Goal: Information Seeking & Learning: Understand process/instructions

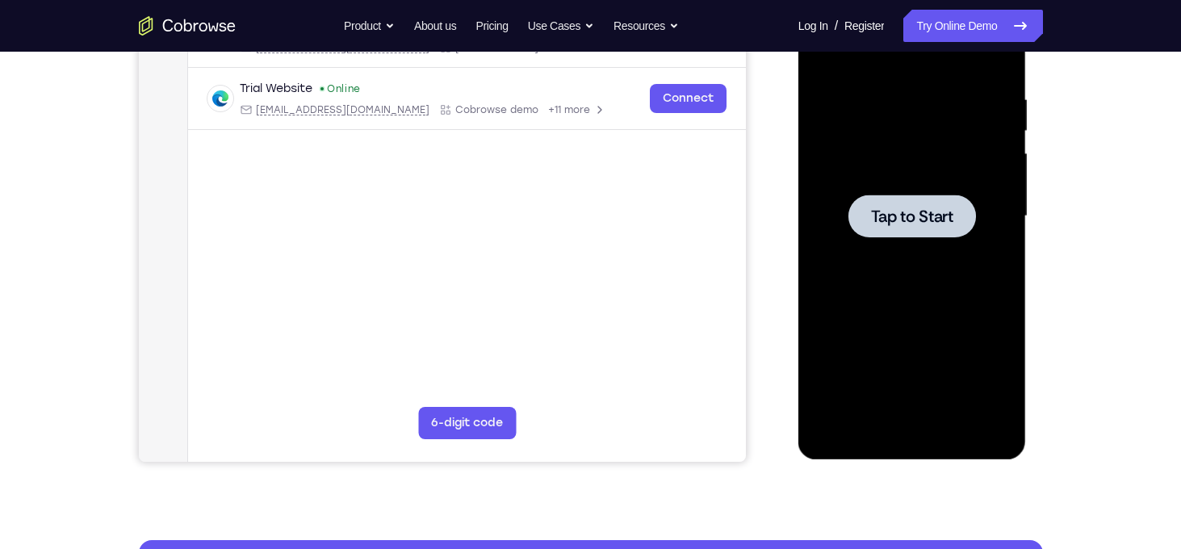
click at [947, 204] on div at bounding box center [912, 216] width 128 height 43
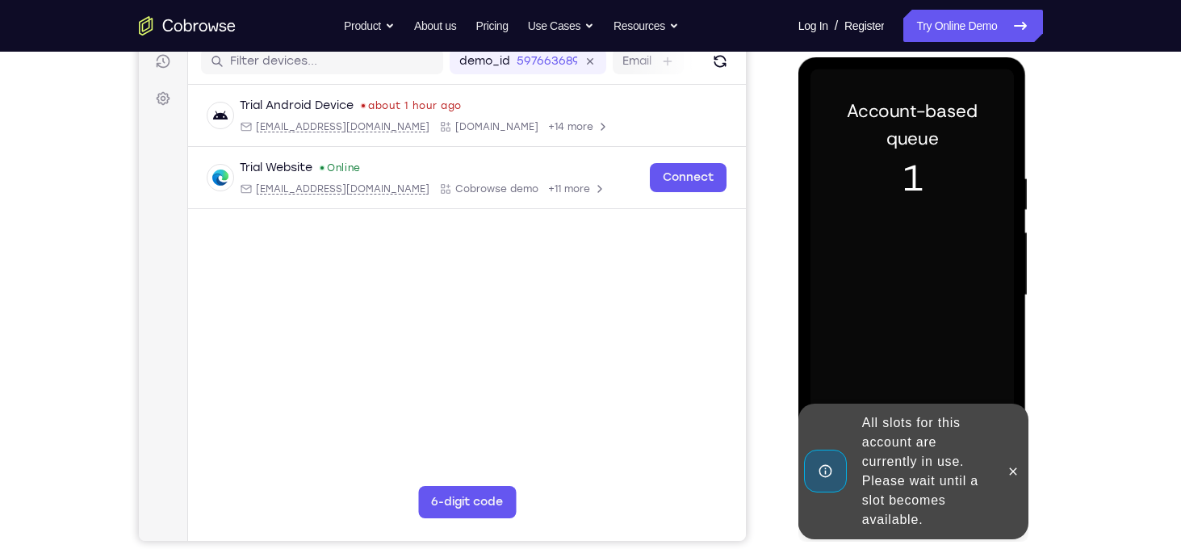
scroll to position [210, 0]
click at [1013, 470] on icon at bounding box center [1013, 470] width 7 height 7
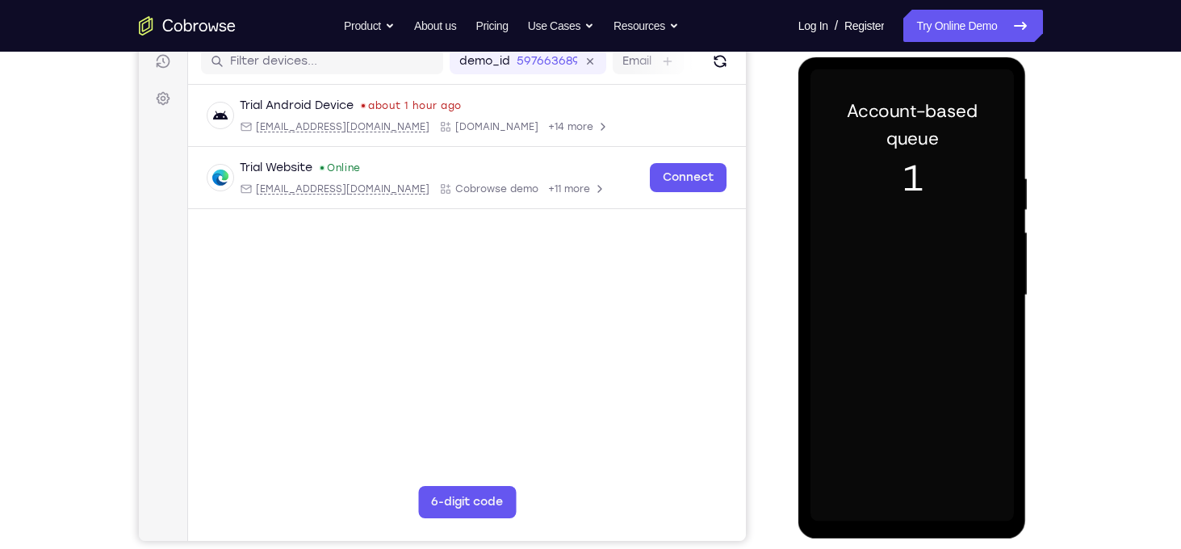
click at [1082, 253] on div "Your Support Agent Your Customer Web iOS Android Next Steps We’d be happy to gi…" at bounding box center [590, 374] width 1033 height 1065
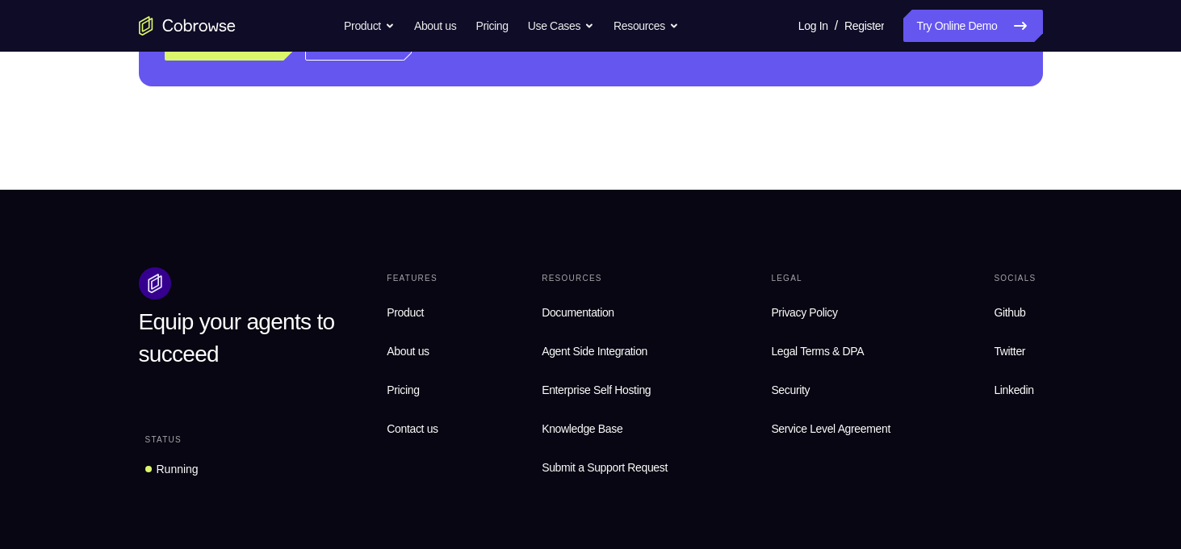
click at [1076, 272] on div "Equip your agents to succeed Status Running Features Product About us Pricing C…" at bounding box center [590, 534] width 1033 height 535
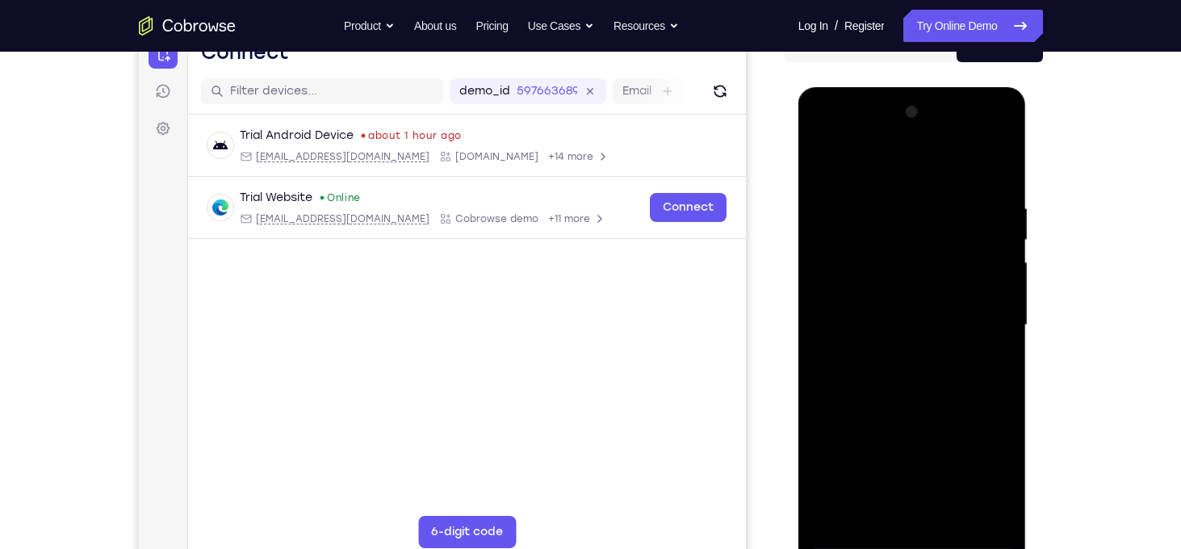
click at [1076, 272] on div "Your Support Agent Your Customer Web iOS Android Next Steps We’d be happy to gi…" at bounding box center [590, 404] width 1033 height 1065
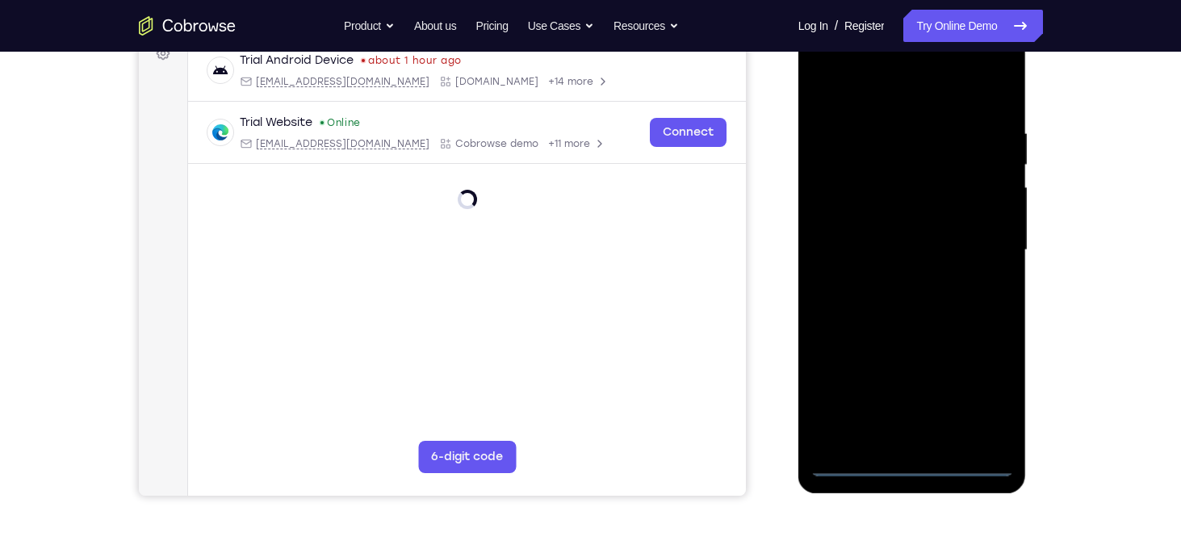
scroll to position [256, 0]
click at [908, 457] on div at bounding box center [911, 249] width 203 height 452
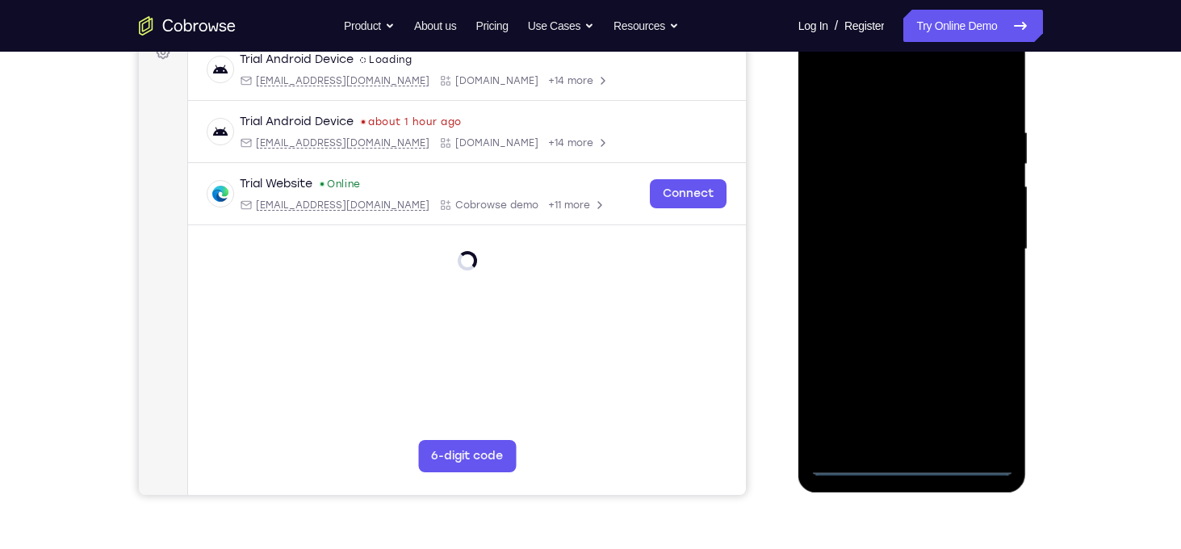
click at [922, 466] on div at bounding box center [911, 249] width 203 height 452
click at [908, 458] on div at bounding box center [911, 249] width 203 height 452
click at [981, 399] on div at bounding box center [911, 249] width 203 height 452
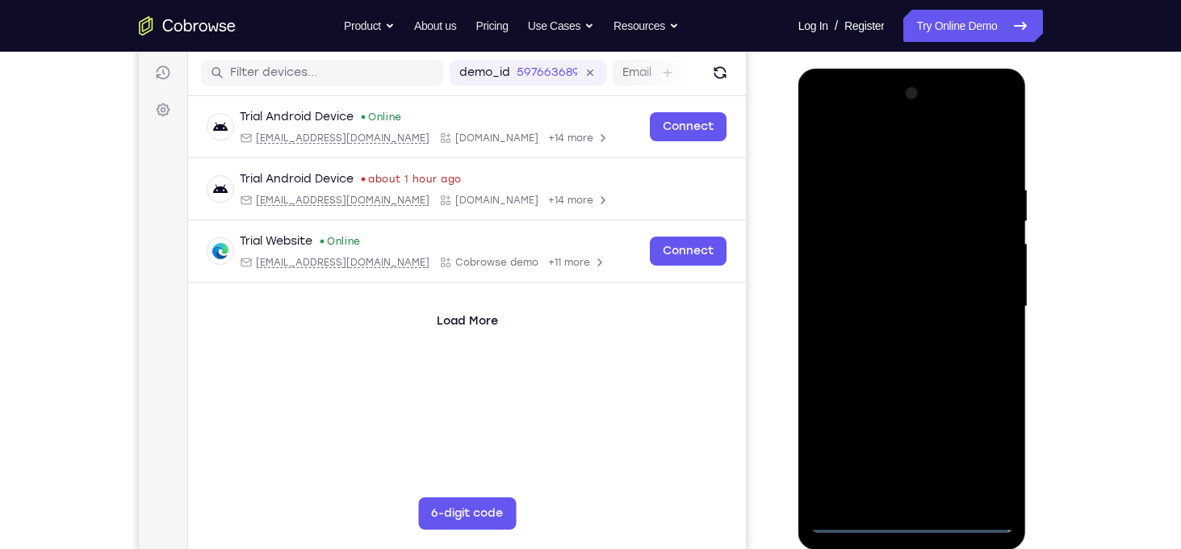
scroll to position [214, 0]
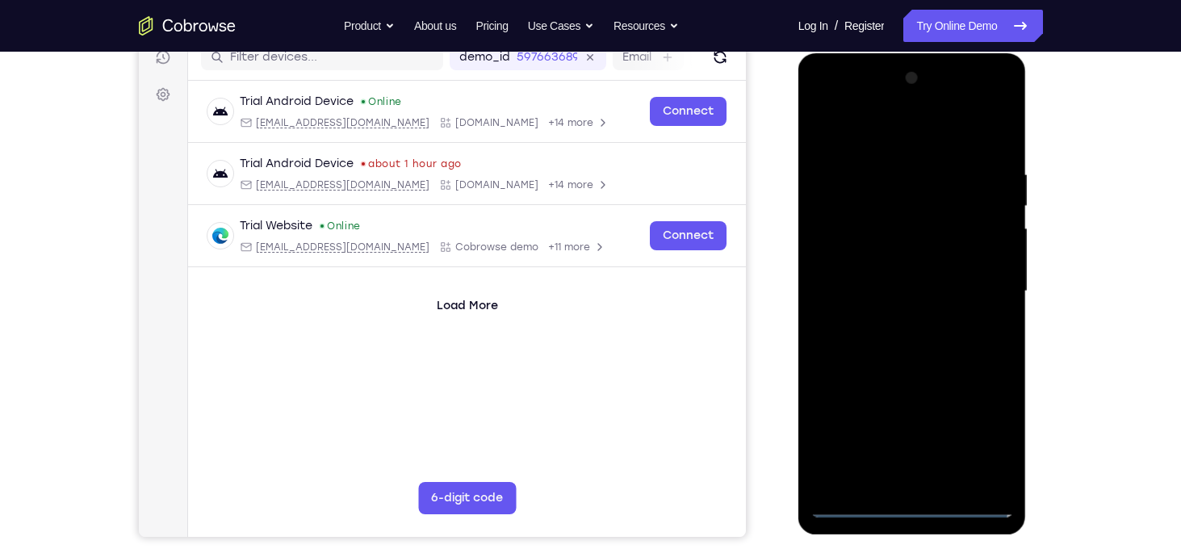
click at [901, 139] on div at bounding box center [911, 291] width 203 height 452
click at [914, 140] on div at bounding box center [911, 291] width 203 height 452
click at [872, 130] on div at bounding box center [911, 291] width 203 height 452
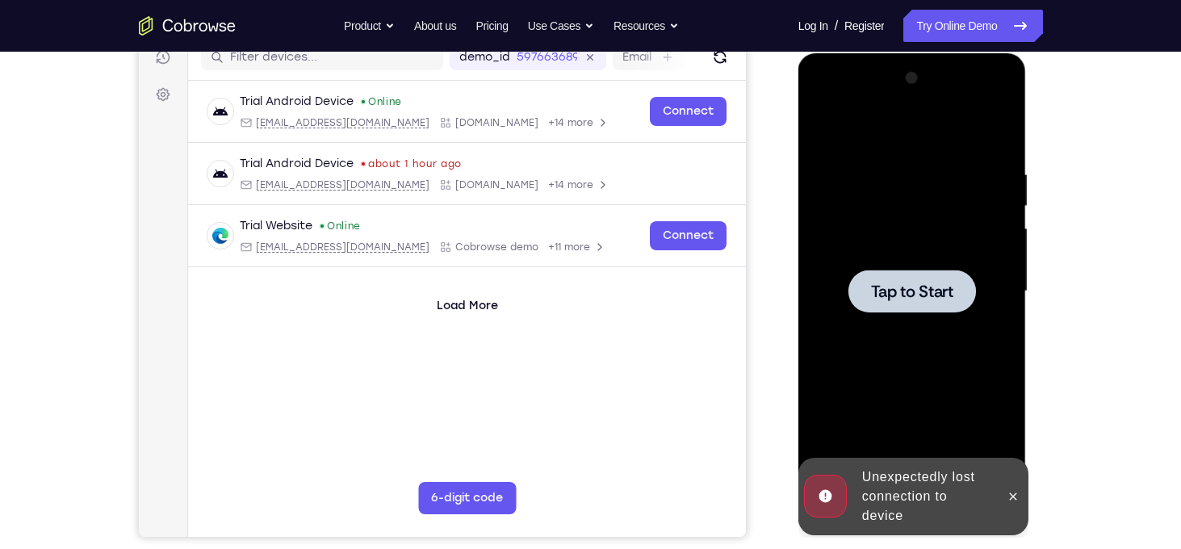
click at [879, 230] on div at bounding box center [911, 291] width 203 height 452
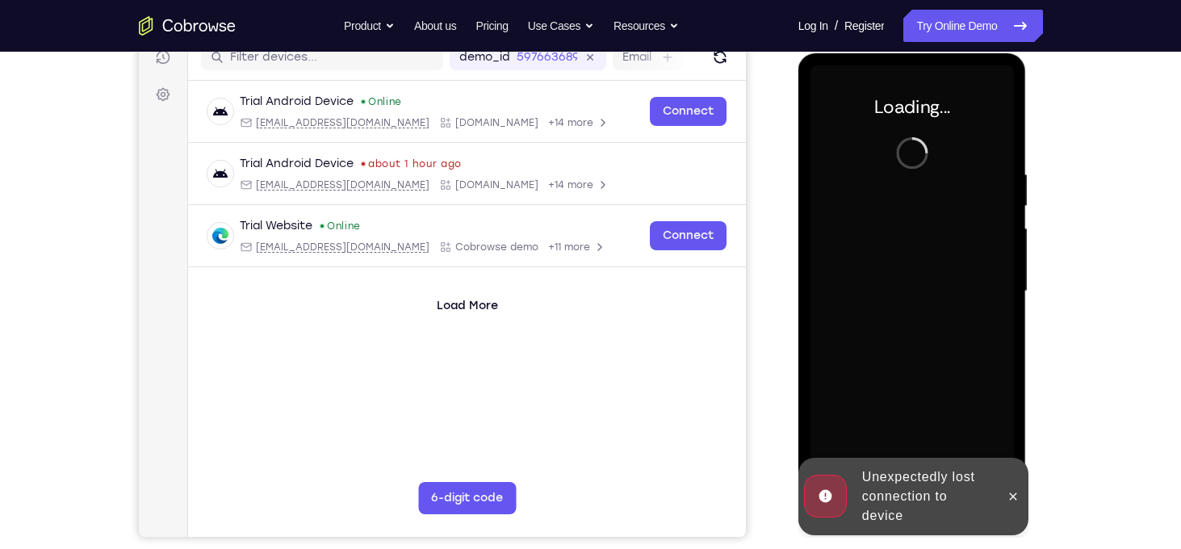
click at [879, 230] on div at bounding box center [911, 291] width 203 height 452
click at [1021, 496] on button at bounding box center [1013, 496] width 26 height 26
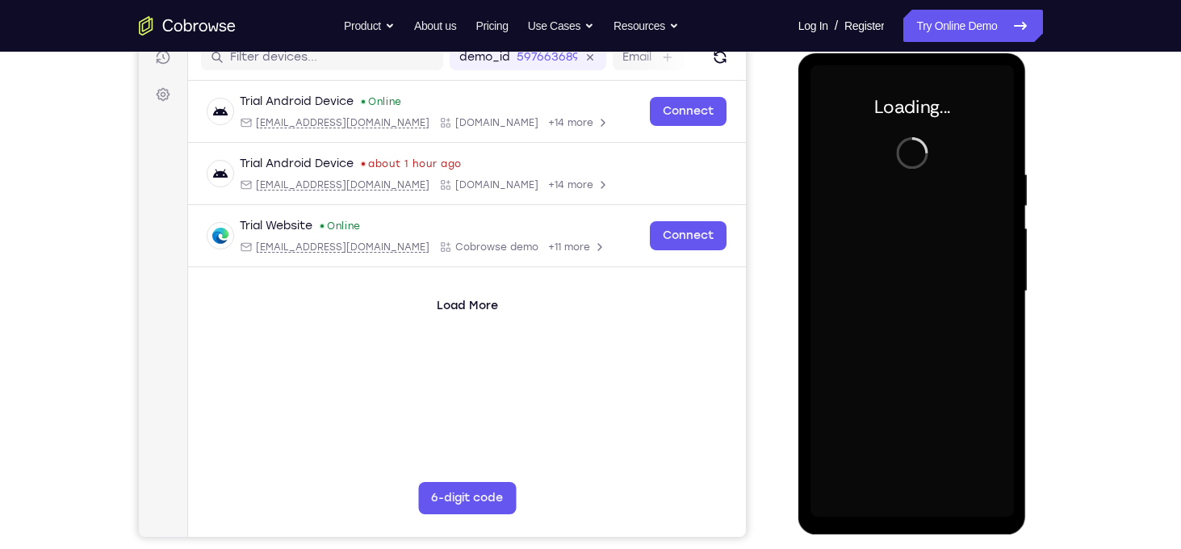
click at [1016, 497] on div "Loading..." at bounding box center [912, 293] width 228 height 481
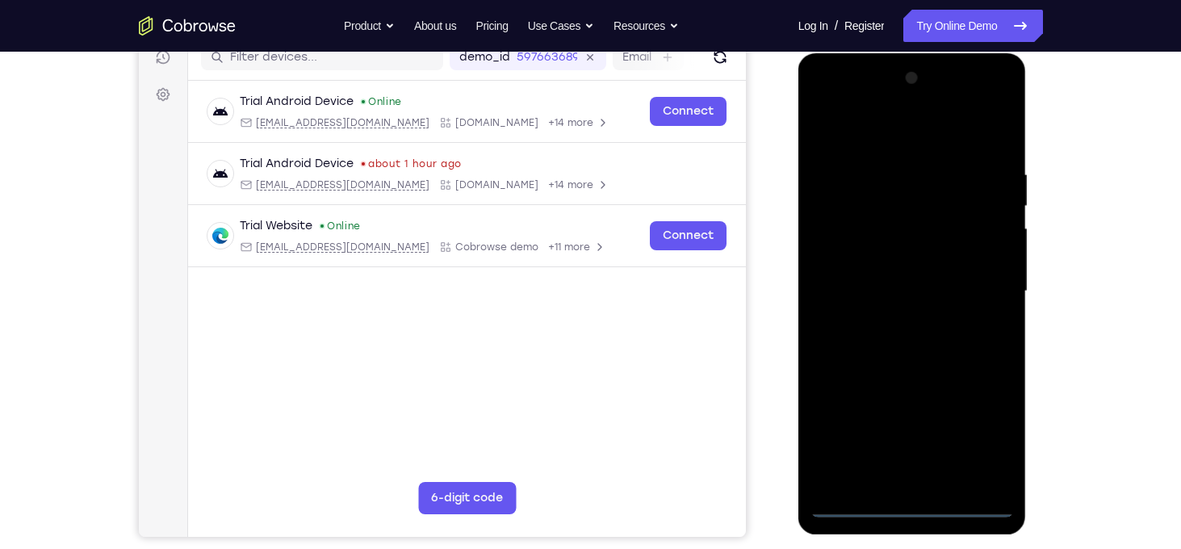
click at [914, 506] on div at bounding box center [911, 291] width 203 height 452
click at [911, 360] on div at bounding box center [911, 291] width 203 height 452
drag, startPoint x: 911, startPoint y: 360, endPoint x: 914, endPoint y: 116, distance: 243.7
click at [914, 116] on div at bounding box center [911, 291] width 203 height 452
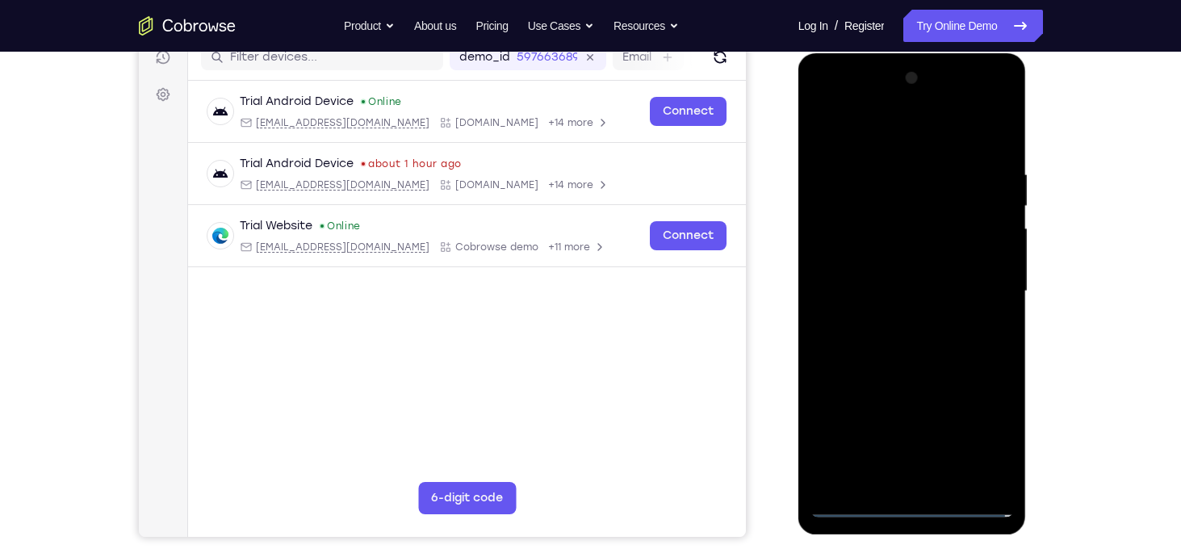
click at [901, 425] on div at bounding box center [911, 291] width 203 height 452
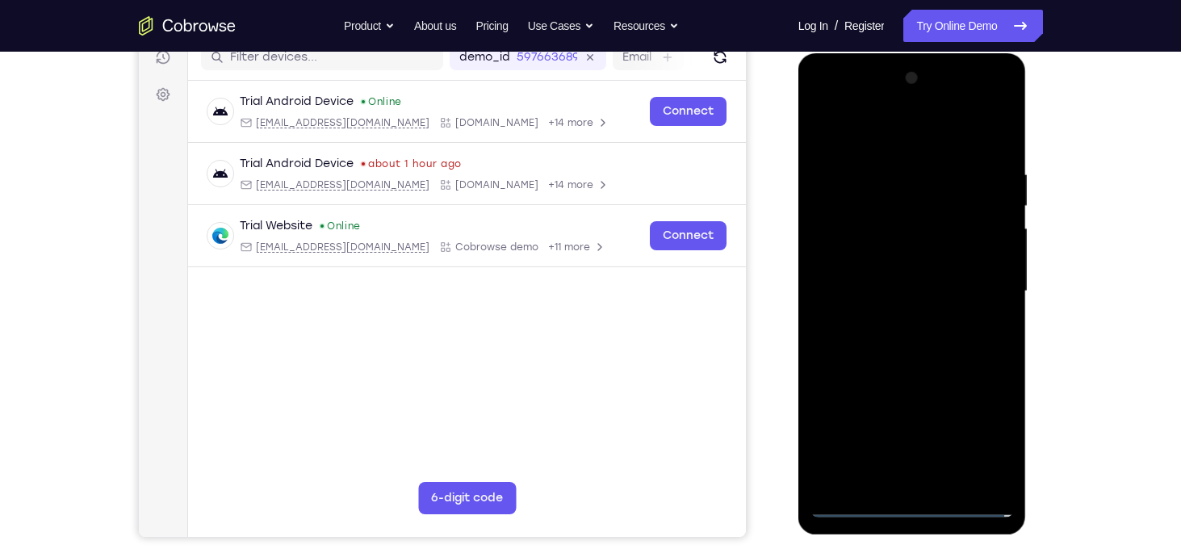
click at [901, 425] on div at bounding box center [911, 291] width 203 height 452
click at [959, 421] on div at bounding box center [911, 291] width 203 height 452
click at [972, 429] on div at bounding box center [911, 291] width 203 height 452
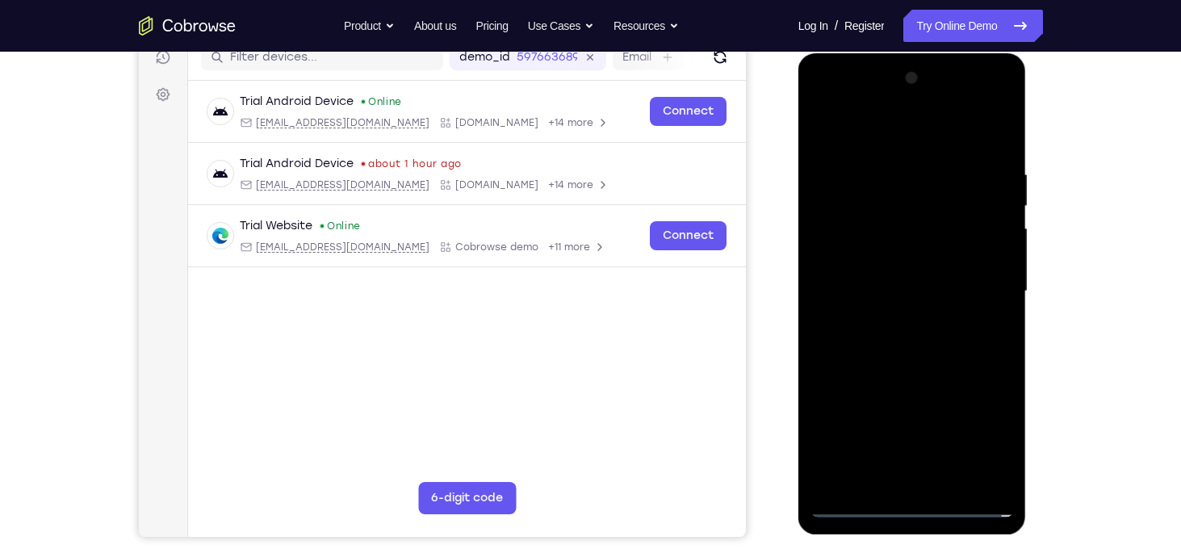
scroll to position [0, 0]
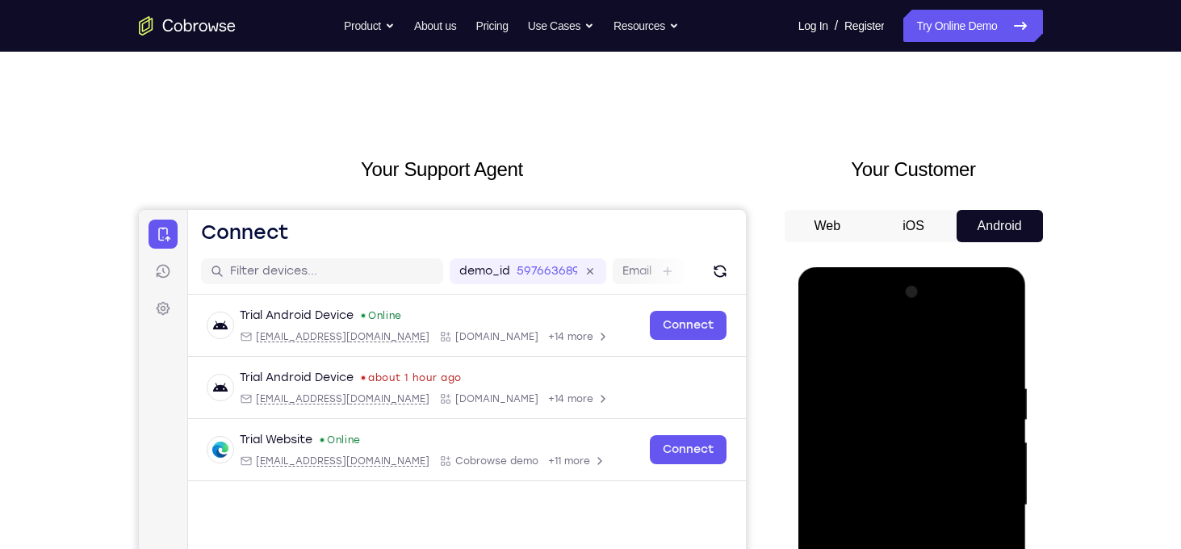
click at [919, 226] on button "iOS" at bounding box center [913, 226] width 86 height 32
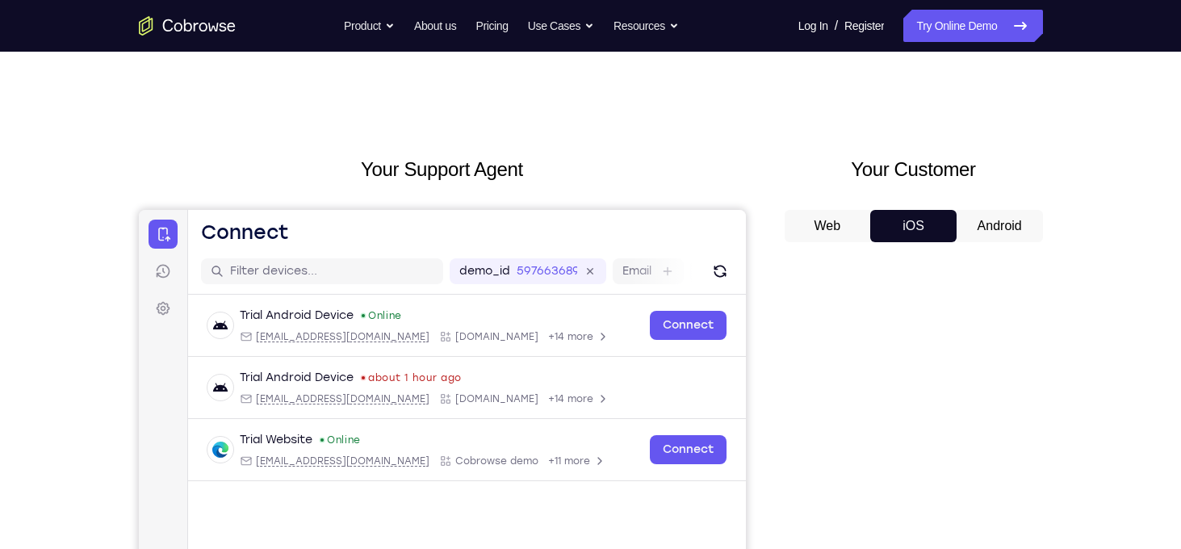
click at [973, 219] on button "Android" at bounding box center [999, 226] width 86 height 32
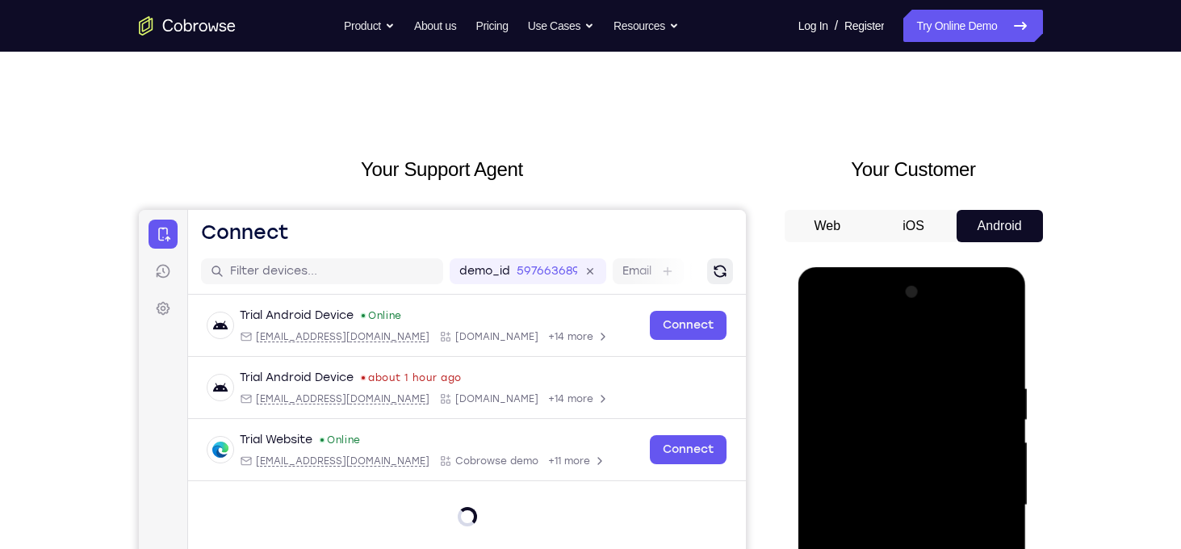
click at [721, 263] on icon "Refresh" at bounding box center [719, 271] width 16 height 16
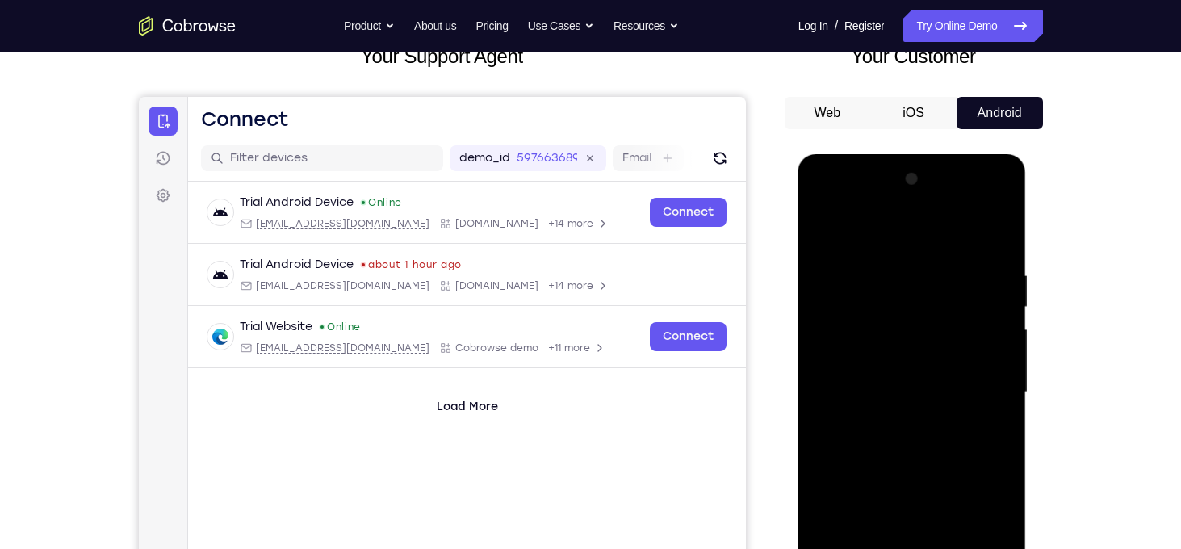
click at [838, 106] on button "Web" at bounding box center [827, 113] width 86 height 32
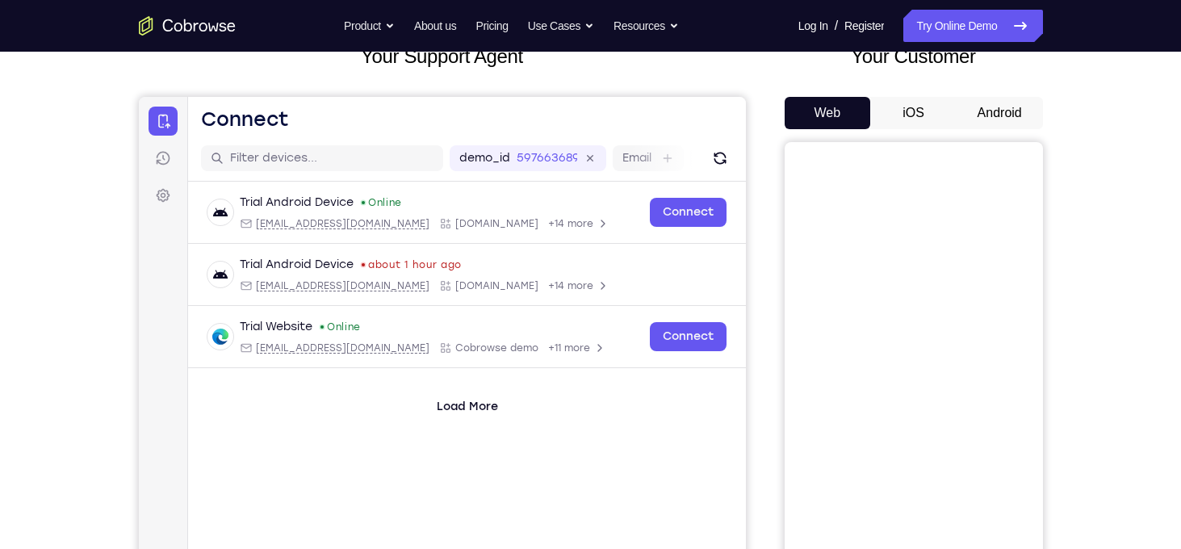
scroll to position [0, 0]
click at [995, 115] on button "Android" at bounding box center [999, 113] width 86 height 32
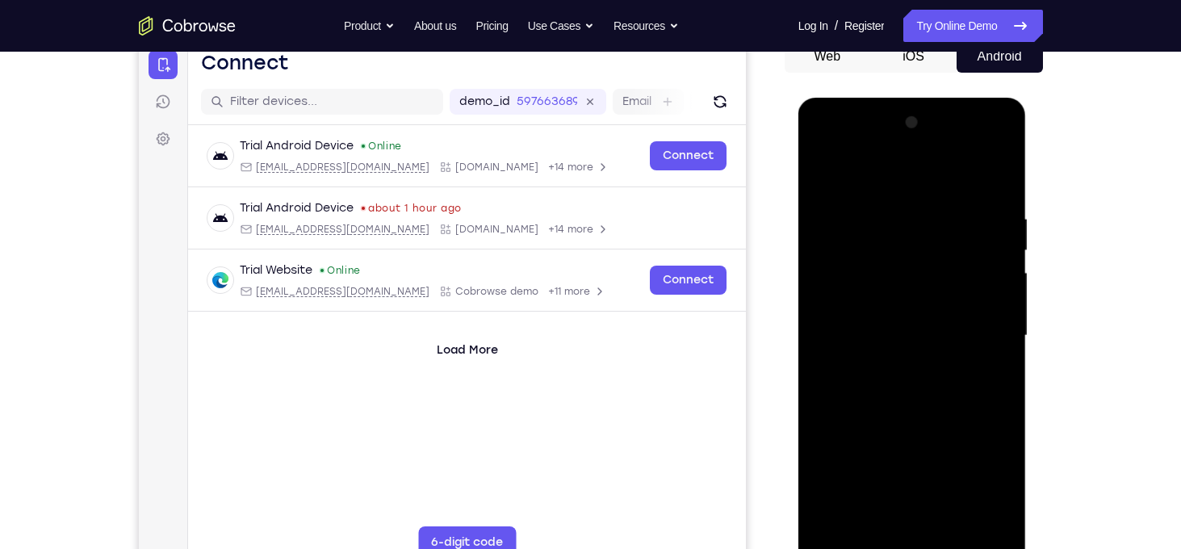
scroll to position [165, 0]
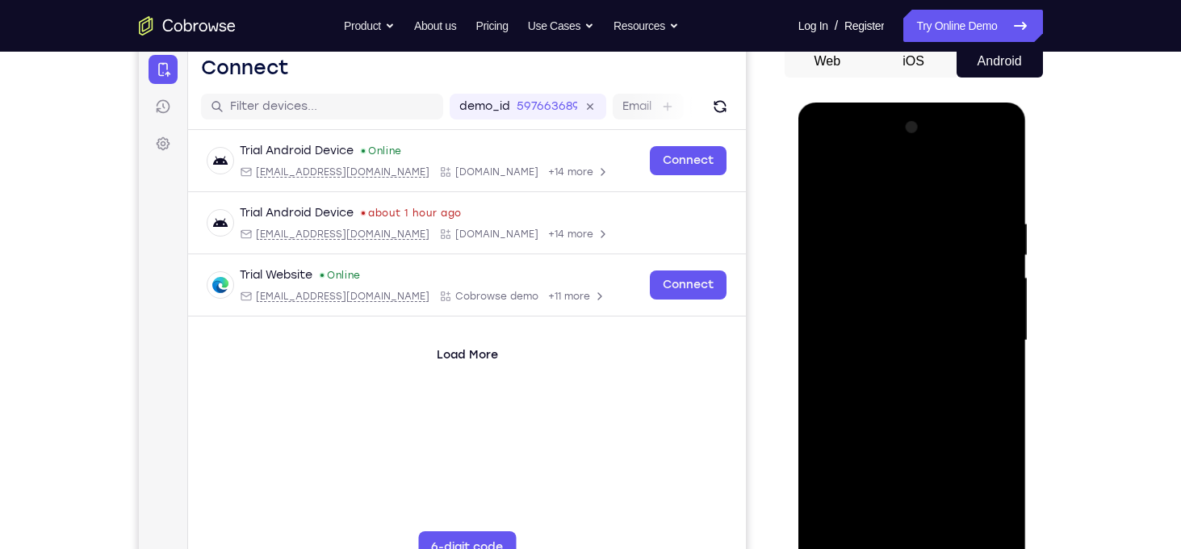
click at [918, 308] on div at bounding box center [911, 341] width 203 height 452
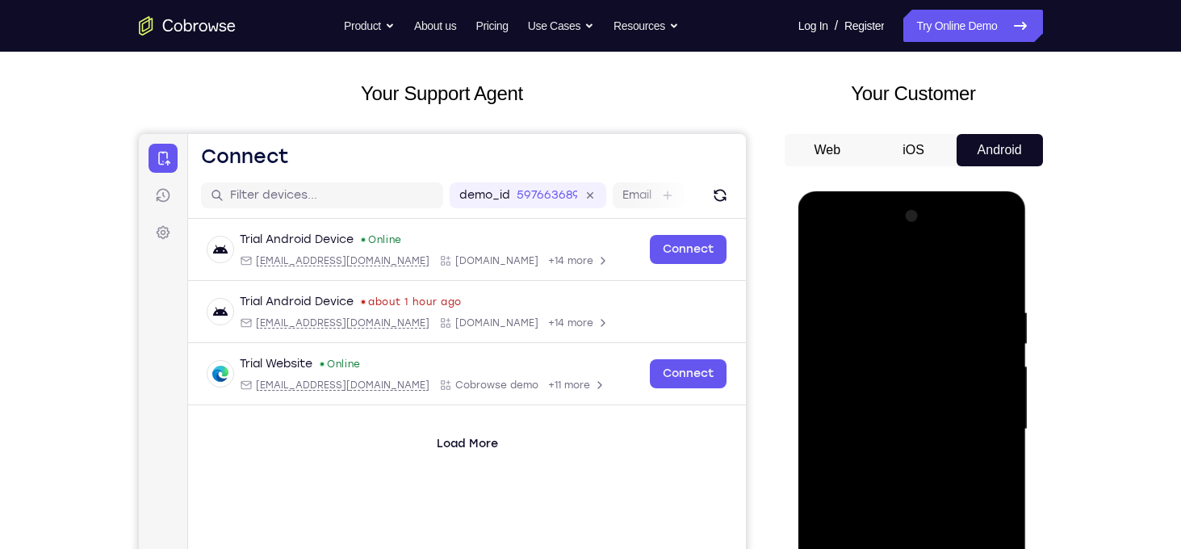
scroll to position [74, 0]
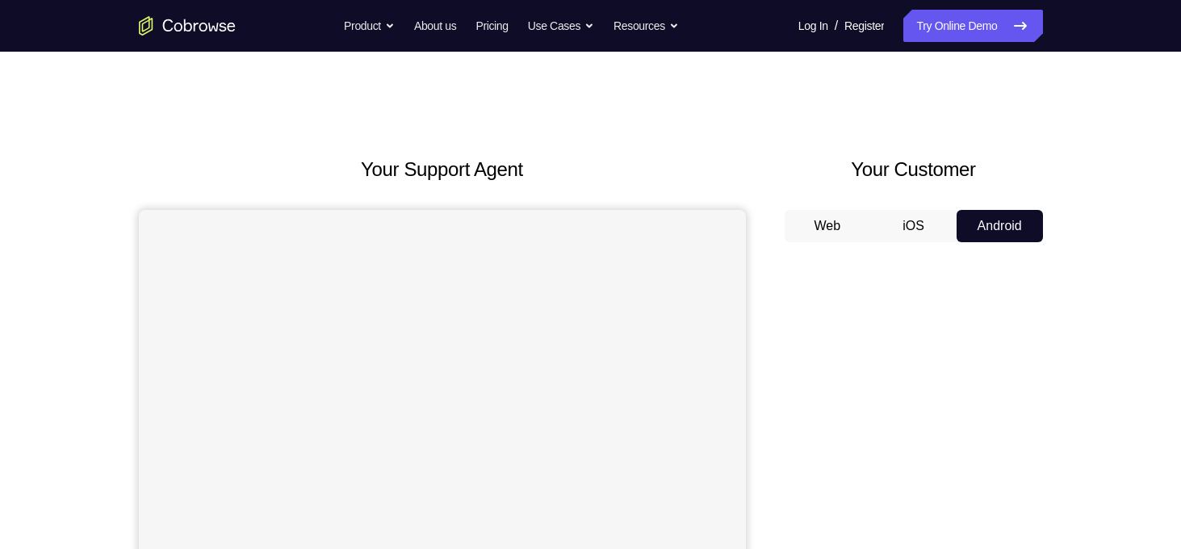
scroll to position [74, 0]
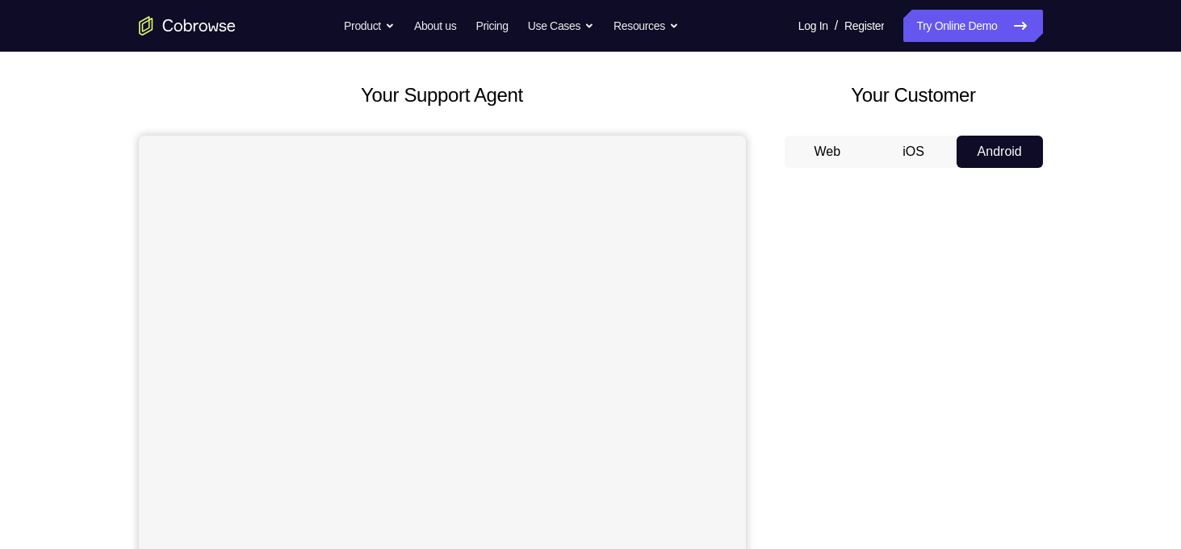
click at [1093, 190] on div "Your Support Agent Your Customer Web iOS Android Next Steps We’d be happy to gi…" at bounding box center [590, 509] width 1033 height 1065
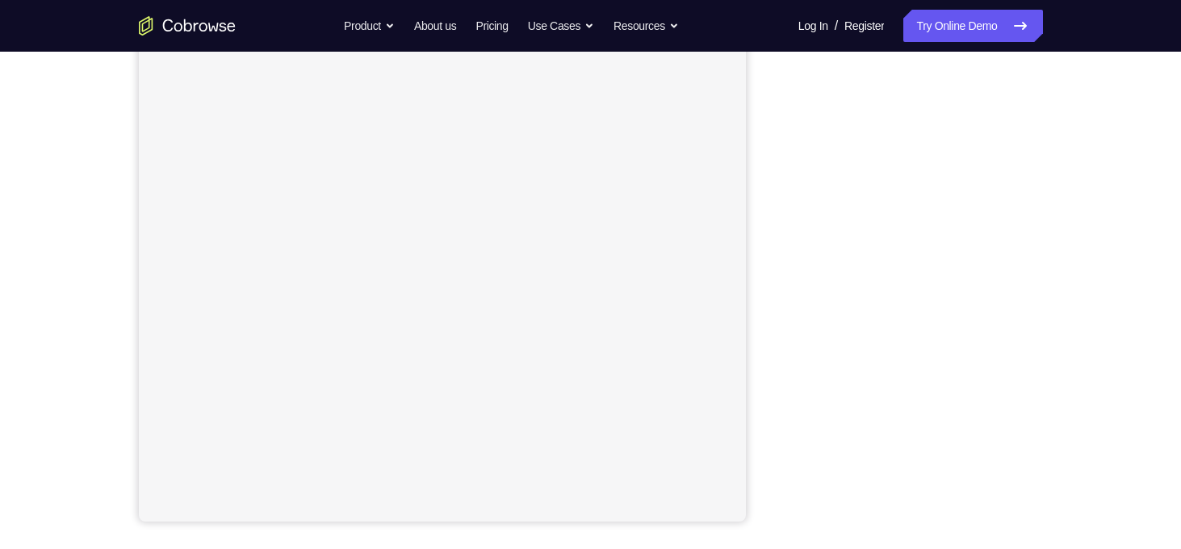
scroll to position [229, 0]
click at [1051, 295] on div "Your Support Agent Your Customer Web iOS Android Next Steps We’d be happy to gi…" at bounding box center [590, 354] width 1033 height 1065
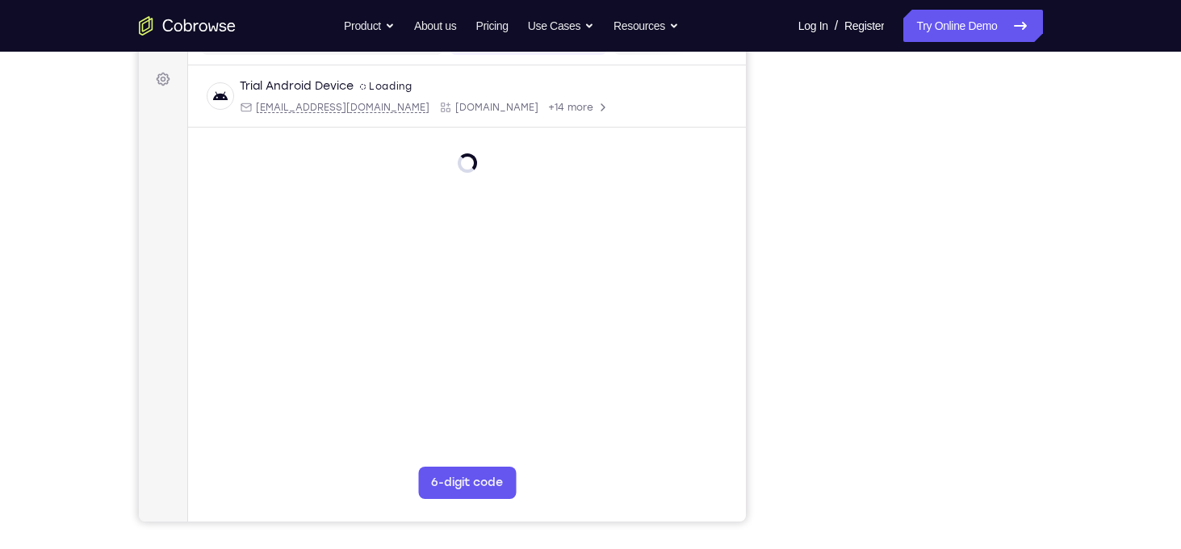
click at [1030, 269] on div at bounding box center [913, 274] width 258 height 496
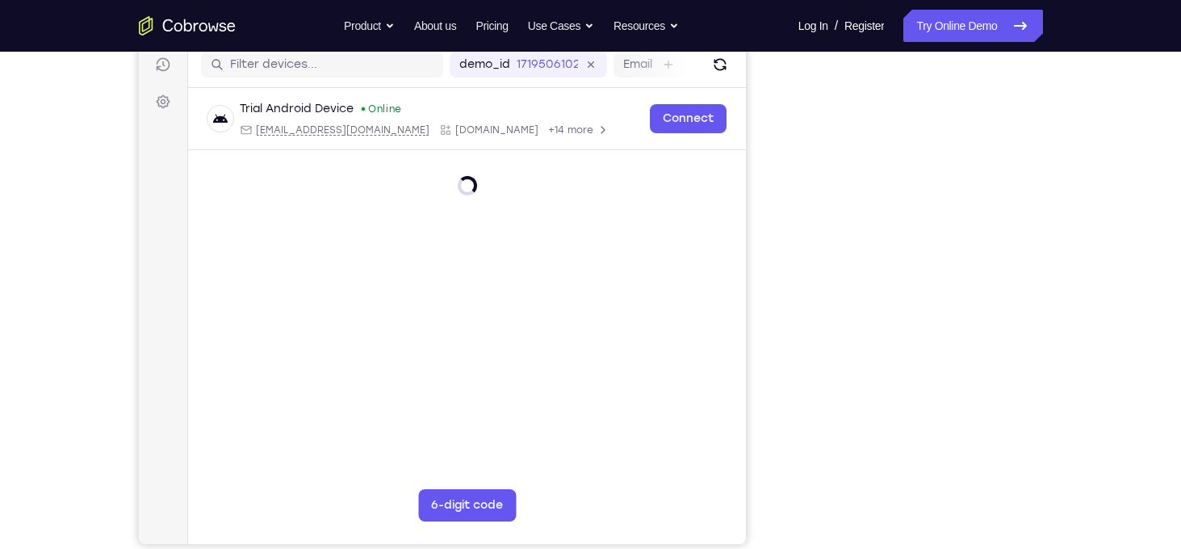
scroll to position [207, 0]
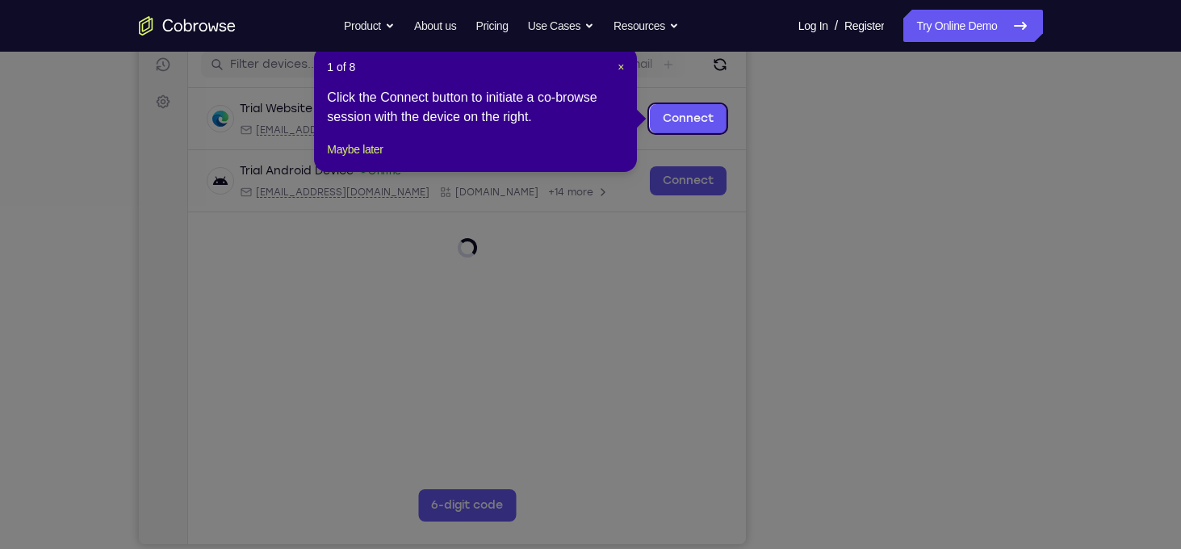
click at [613, 67] on header "1 of 8 ×" at bounding box center [475, 67] width 297 height 16
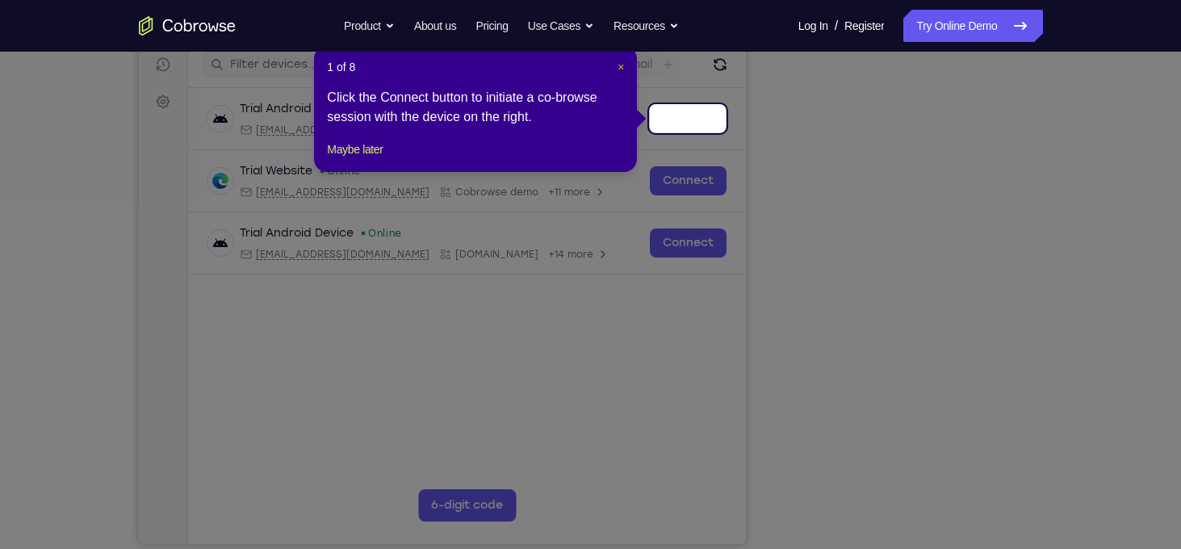
click at [619, 65] on span "×" at bounding box center [620, 67] width 6 height 13
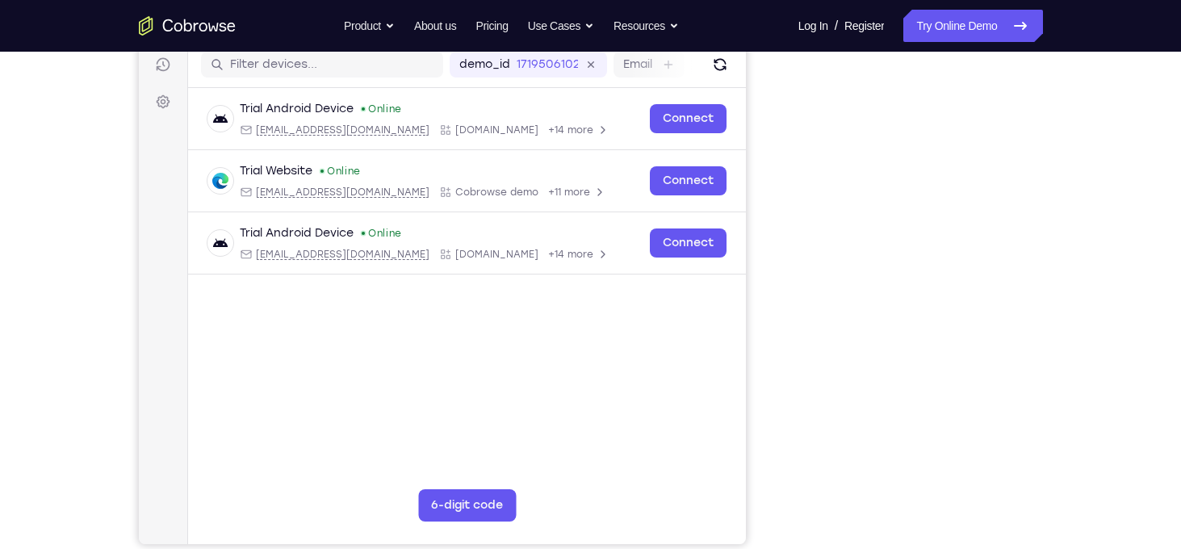
scroll to position [186, 0]
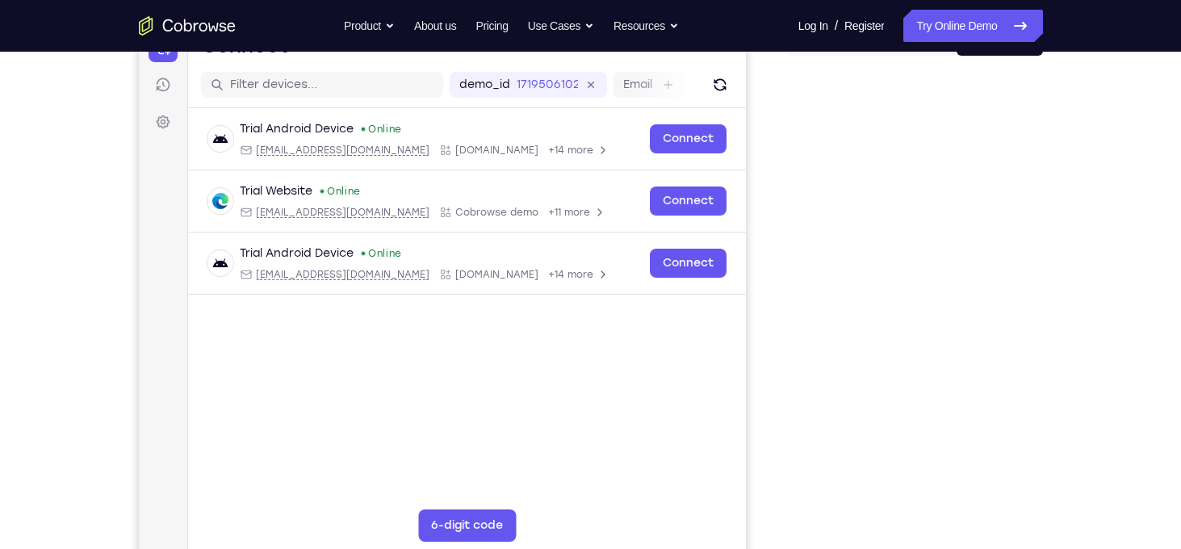
click at [1039, 243] on div at bounding box center [913, 317] width 258 height 496
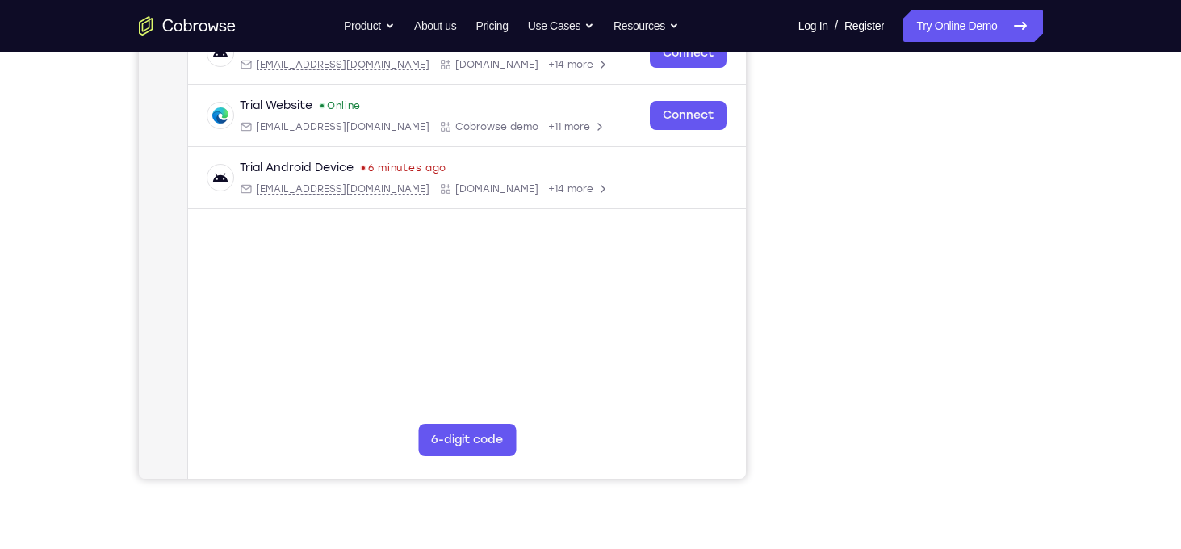
scroll to position [234, 0]
